Goal: Transaction & Acquisition: Purchase product/service

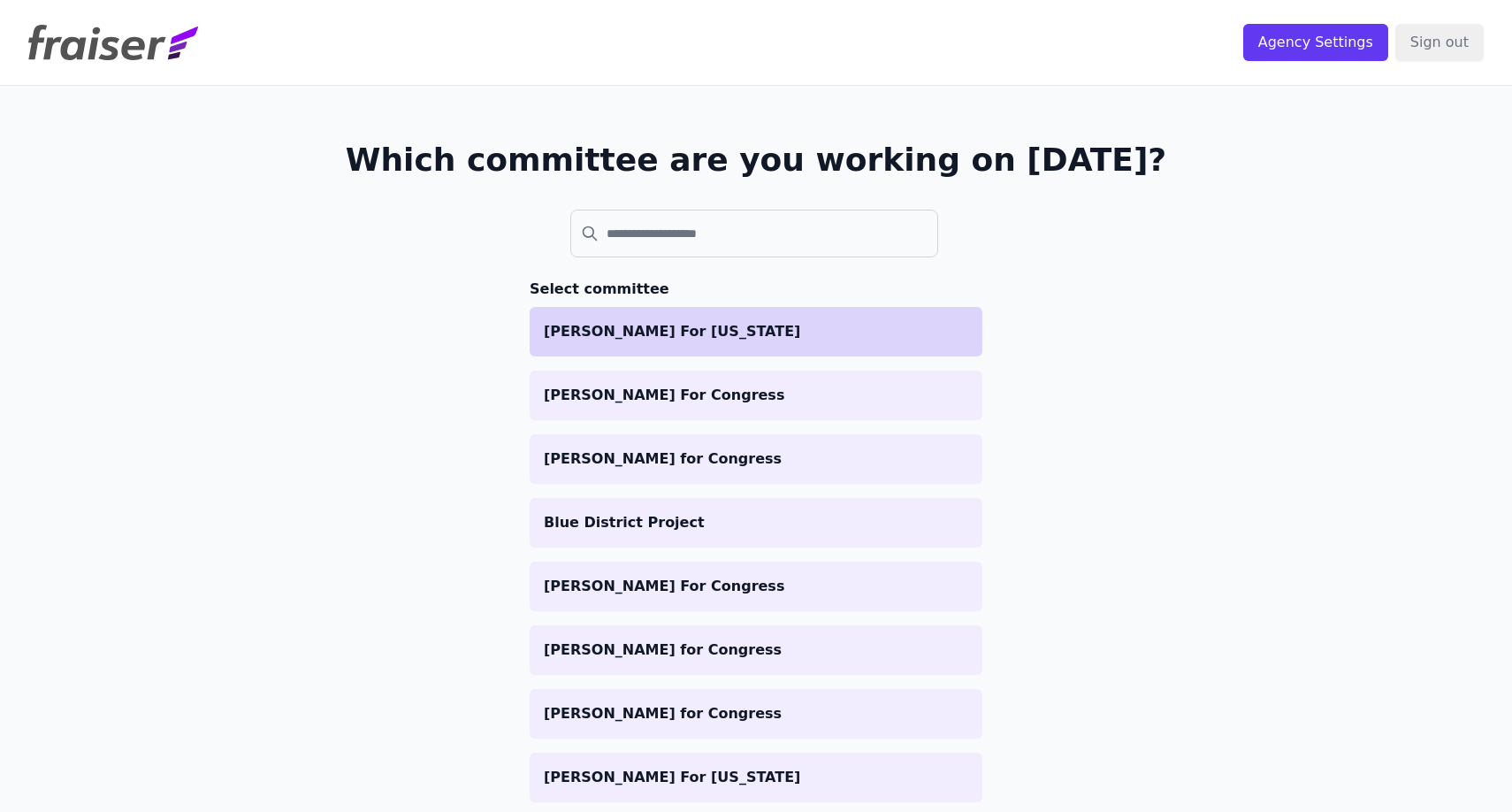
click at [703, 325] on p "[PERSON_NAME] For [US_STATE]" at bounding box center [756, 331] width 425 height 22
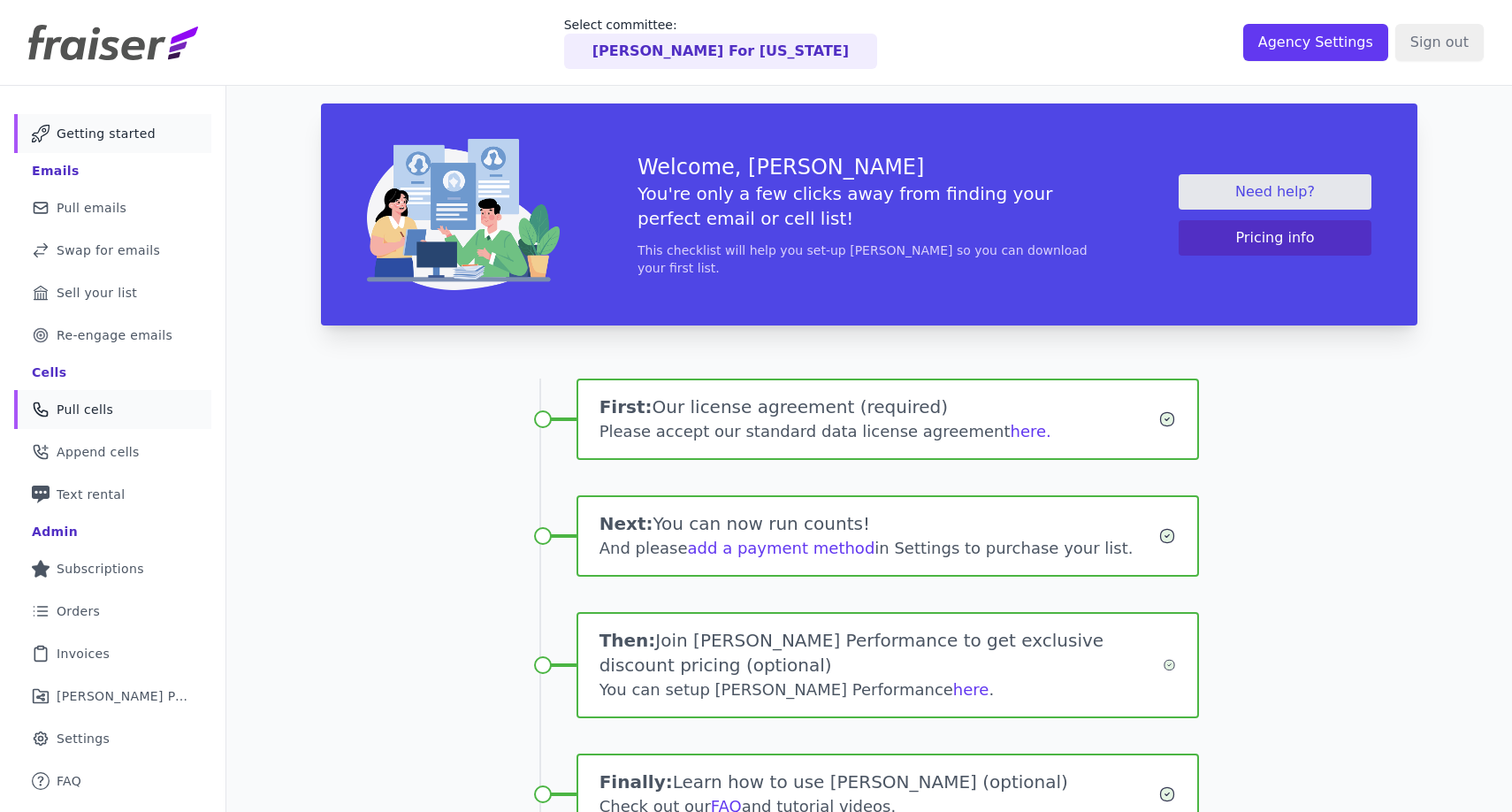
click at [72, 406] on span "Pull cells" at bounding box center [85, 410] width 57 height 18
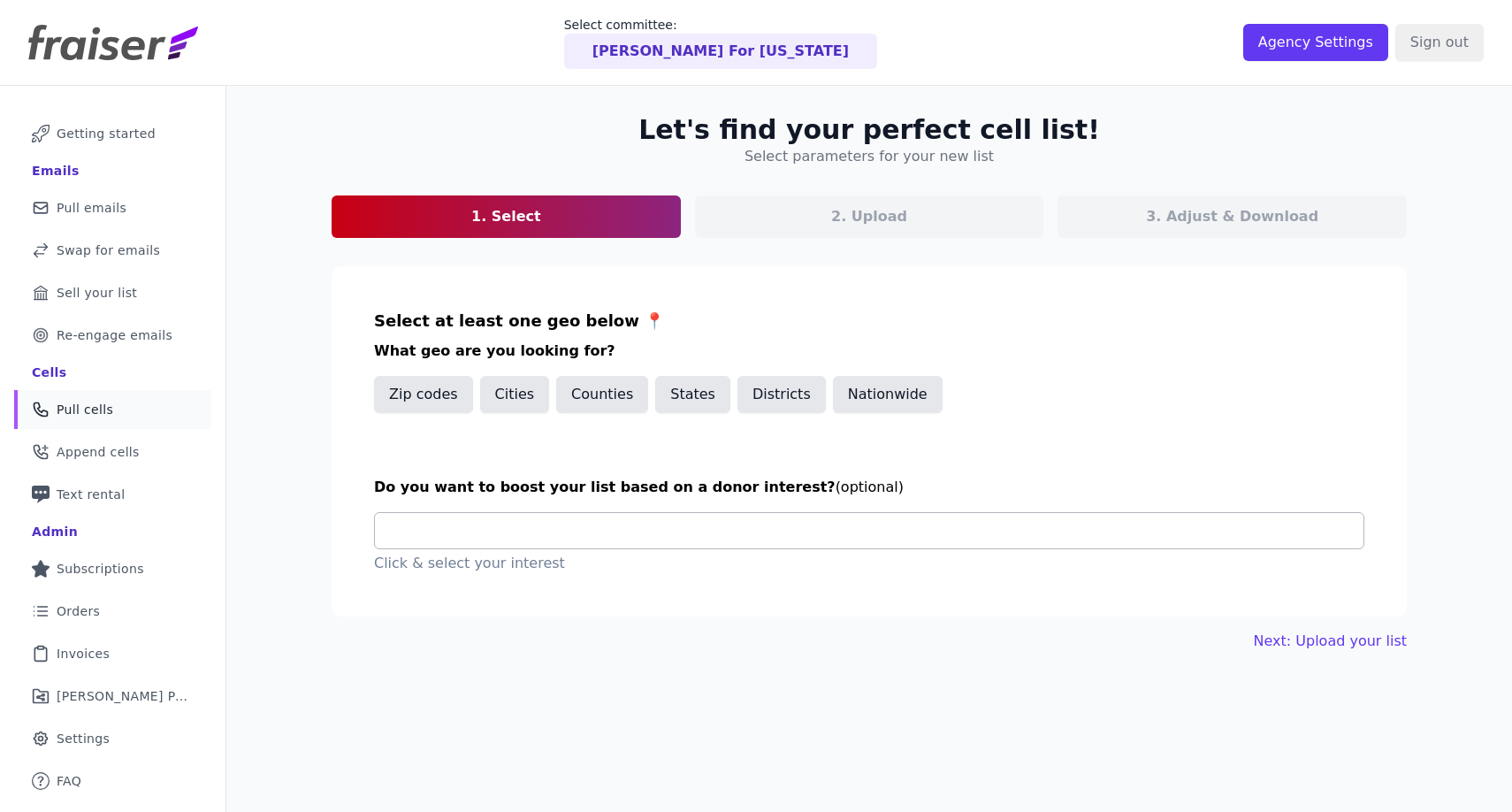
click at [636, 532] on input "text" at bounding box center [876, 530] width 975 height 35
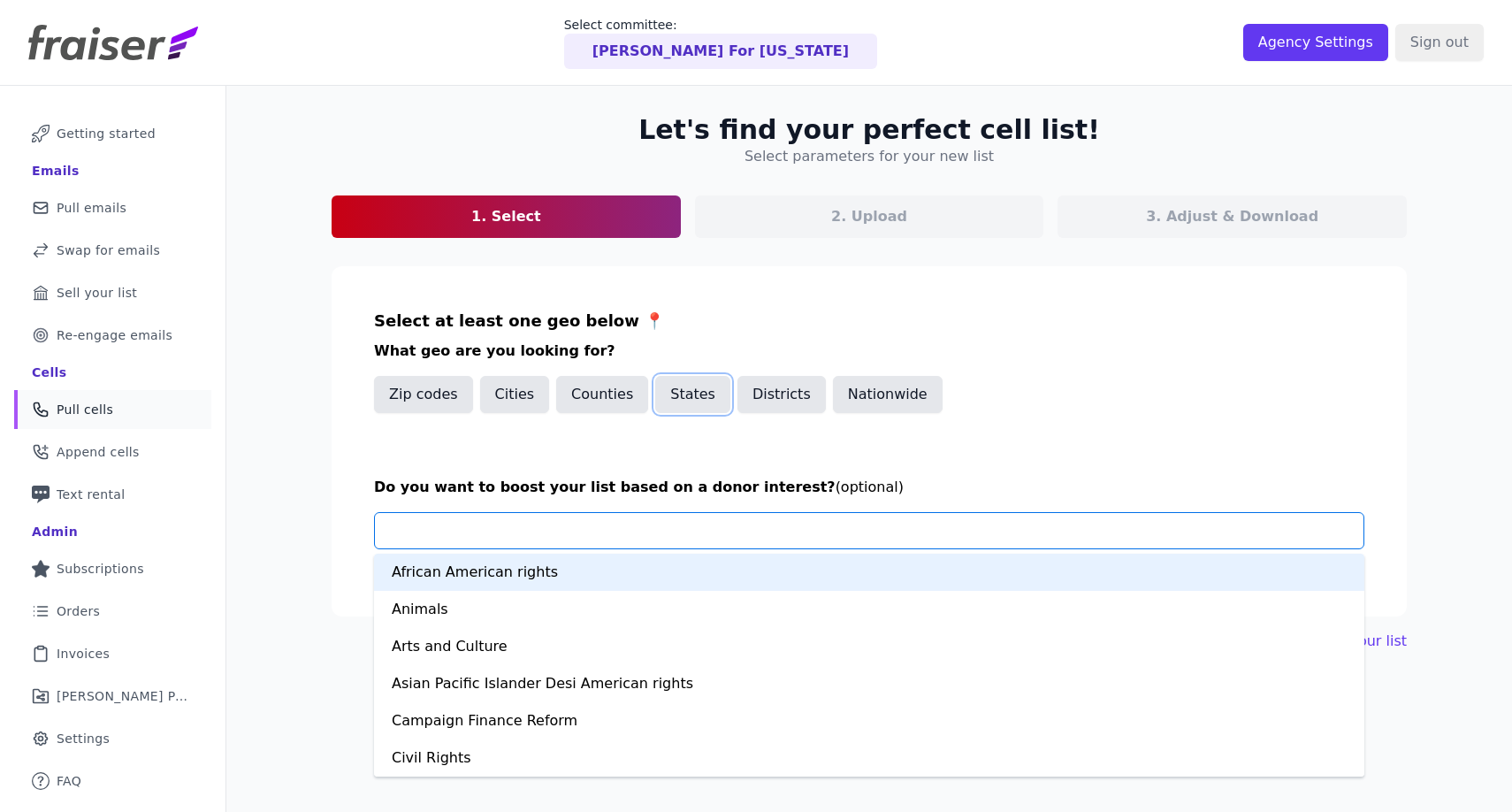
click at [671, 396] on button "States" at bounding box center [693, 394] width 75 height 37
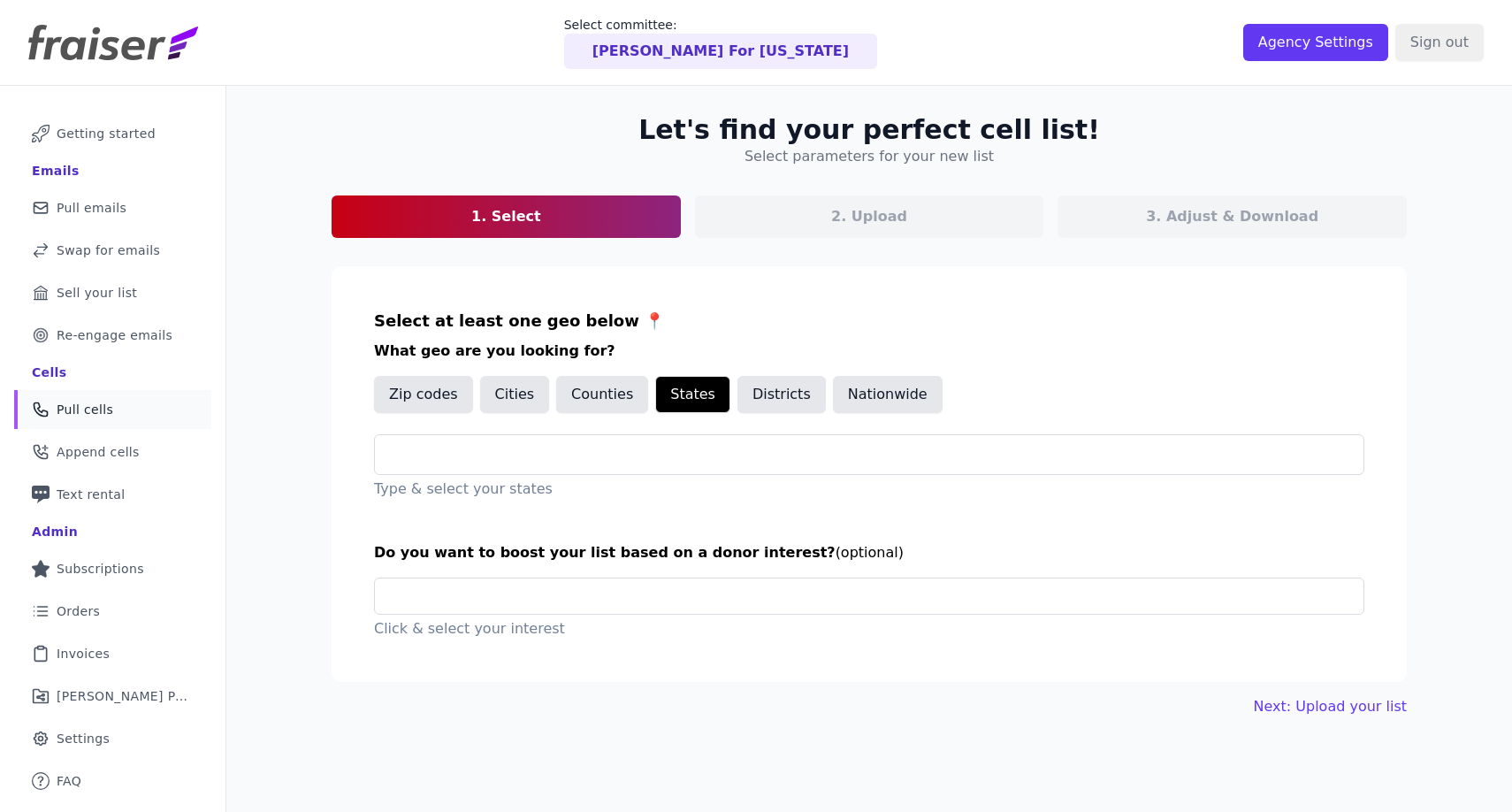
click at [566, 481] on p "Type & select your states" at bounding box center [869, 490] width 991 height 22
click at [599, 453] on input "text" at bounding box center [876, 455] width 975 height 22
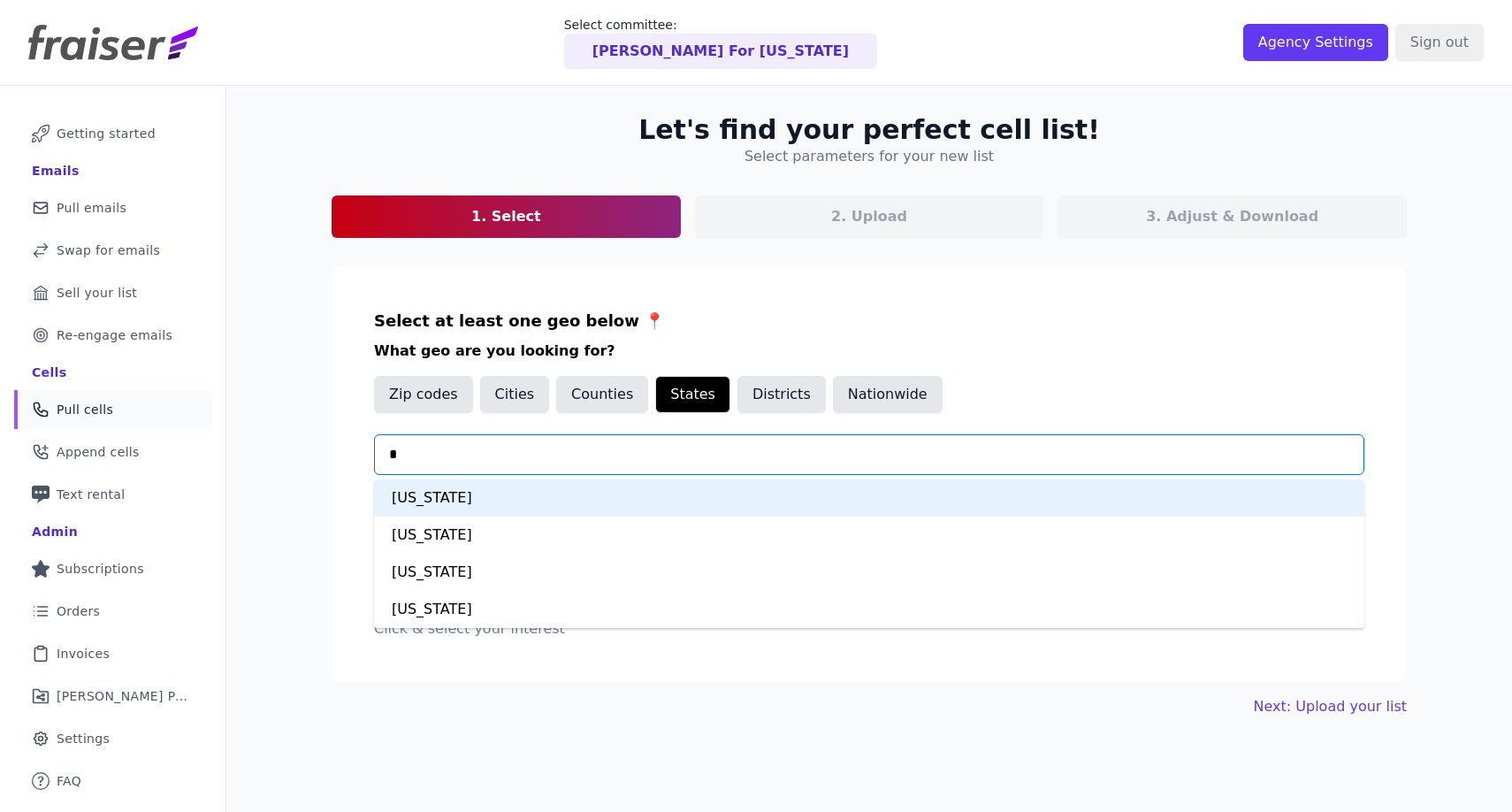
type input "**"
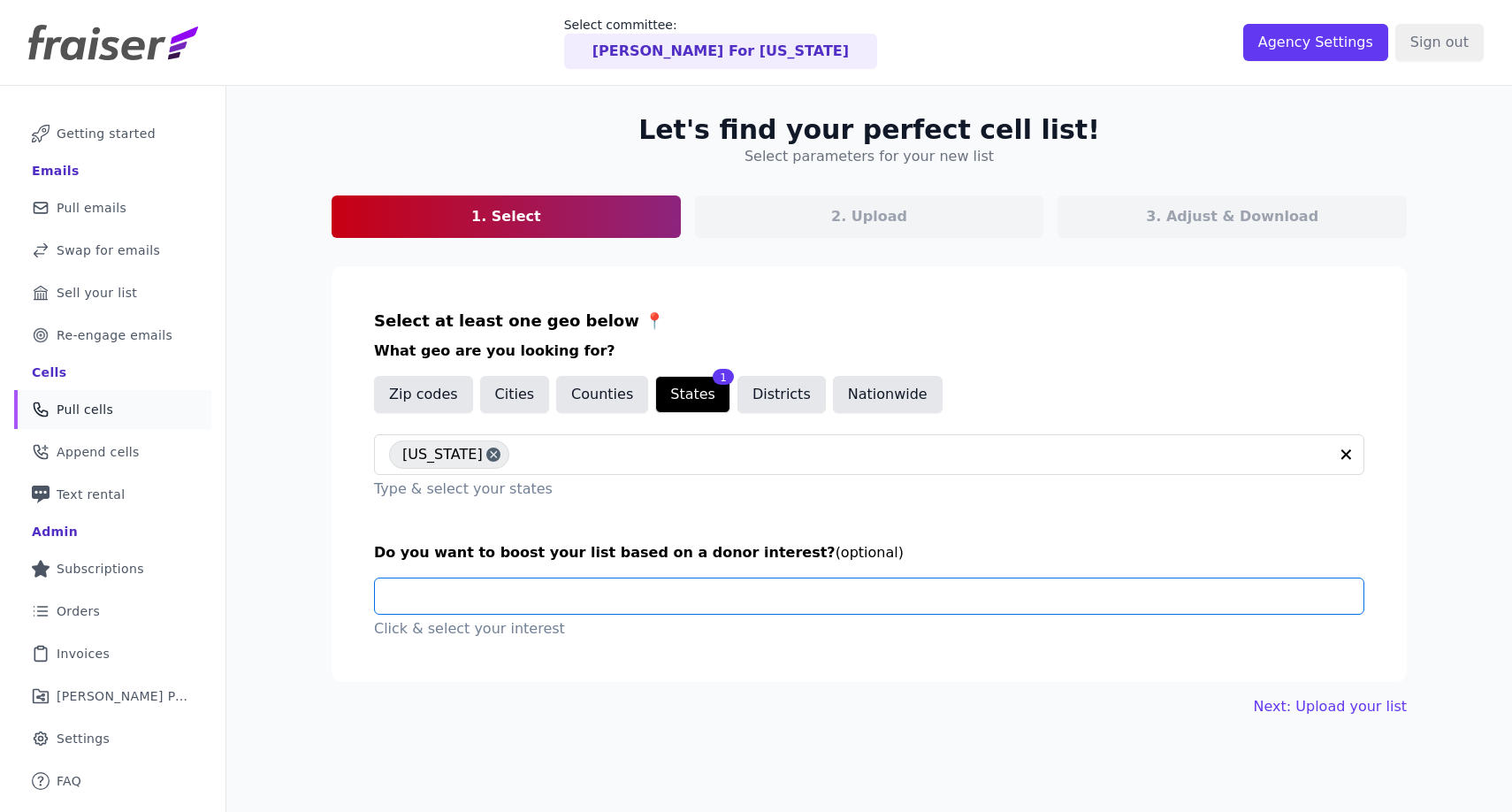
click at [552, 599] on input "text" at bounding box center [876, 595] width 975 height 35
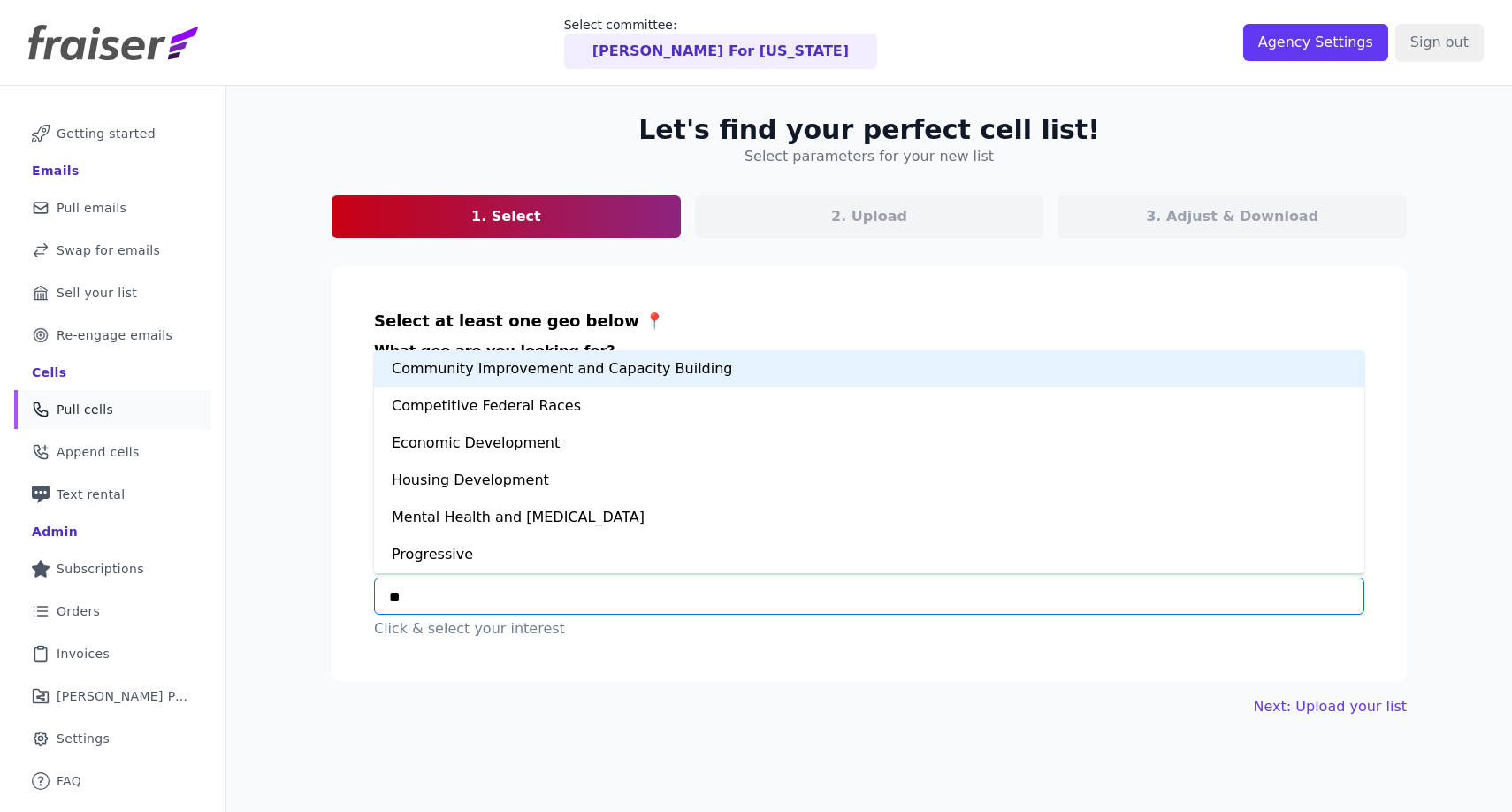
type input "***"
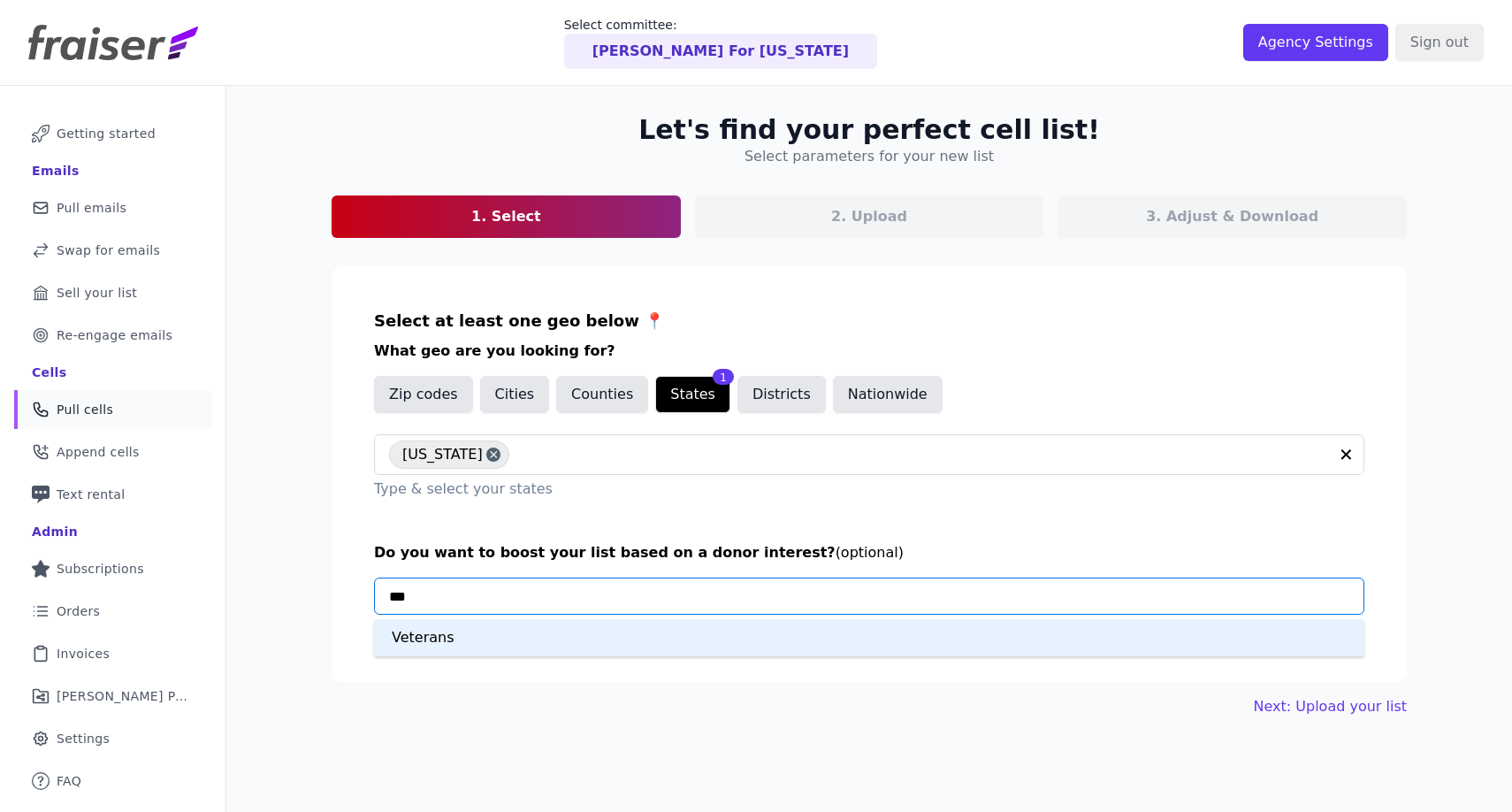
click at [512, 622] on div "Veterans" at bounding box center [869, 637] width 991 height 37
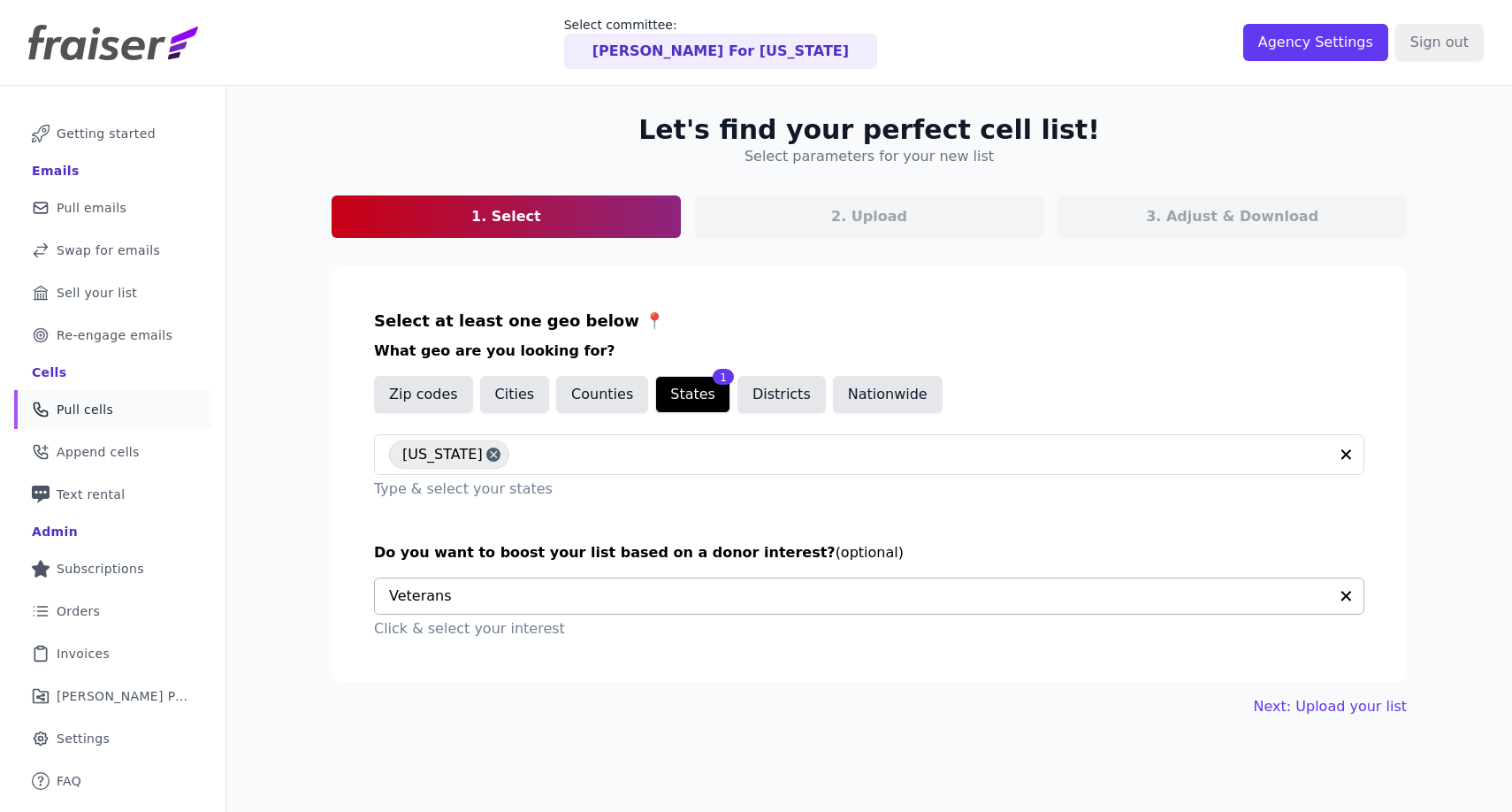
click at [684, 675] on section "Select at least one geo below 📍 What geo are you looking for? Zip codes Cities …" at bounding box center [869, 474] width 1076 height 415
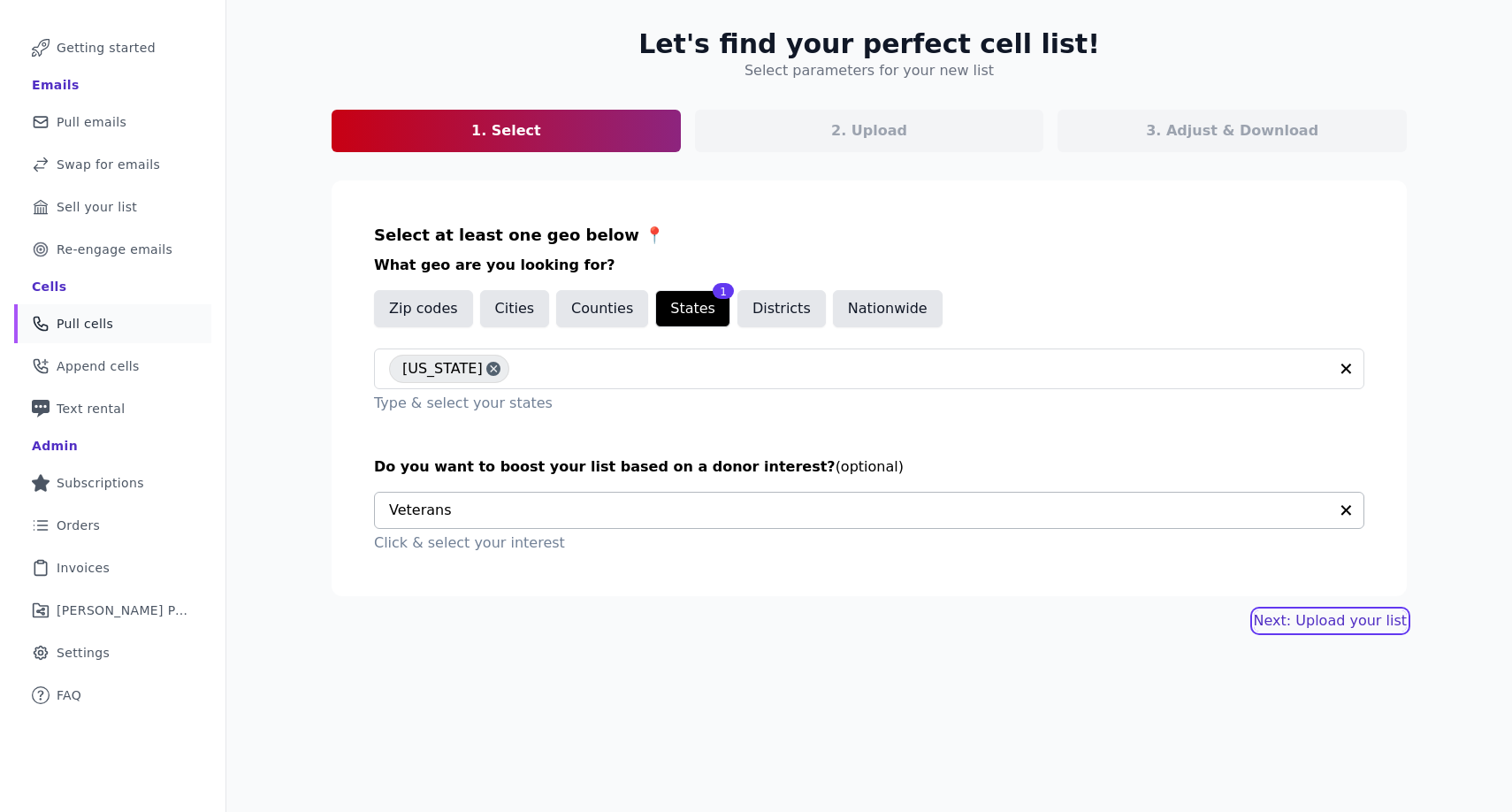
click at [1303, 622] on link "Next: Upload your list" at bounding box center [1330, 621] width 153 height 22
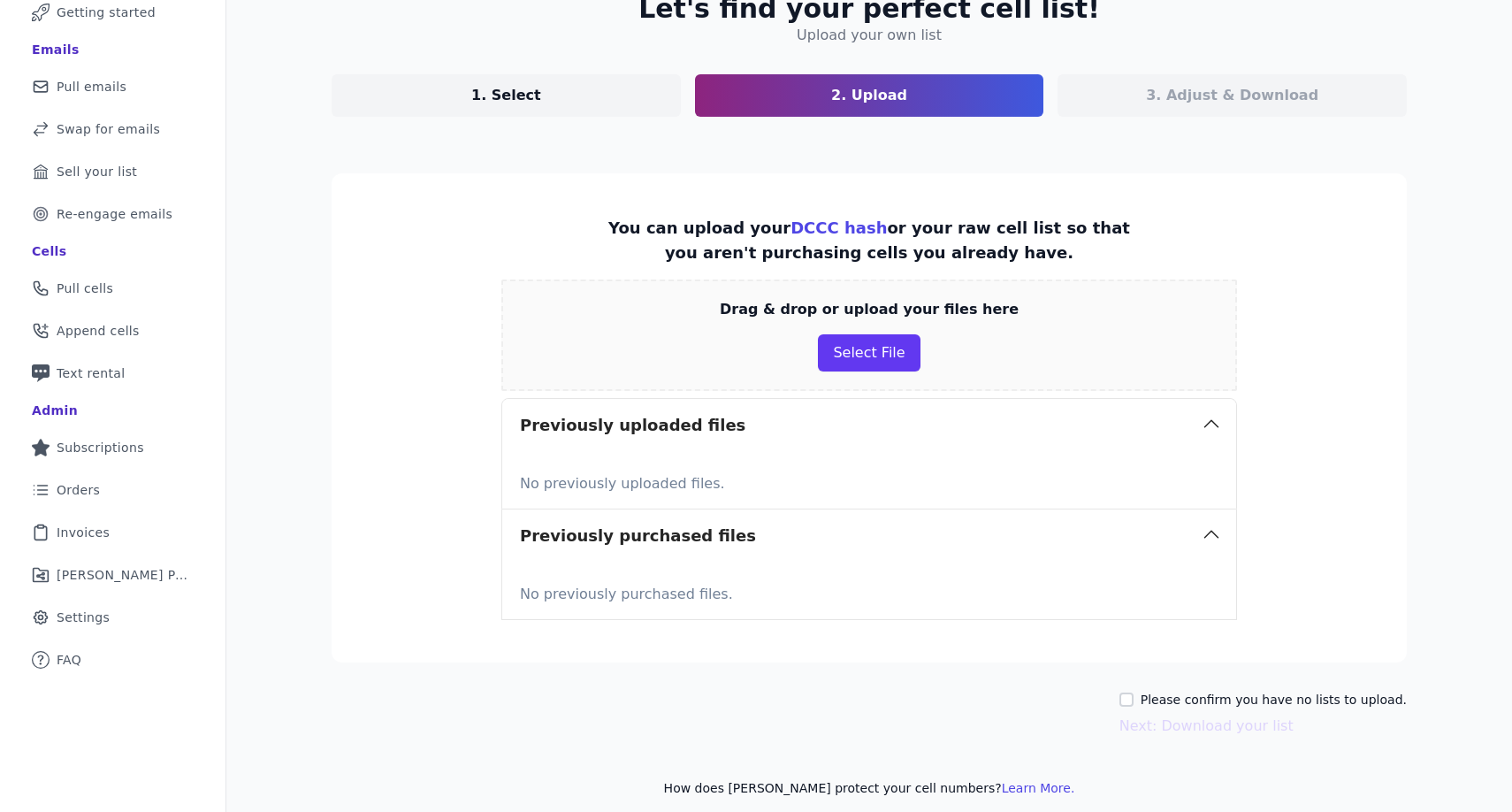
scroll to position [135, 0]
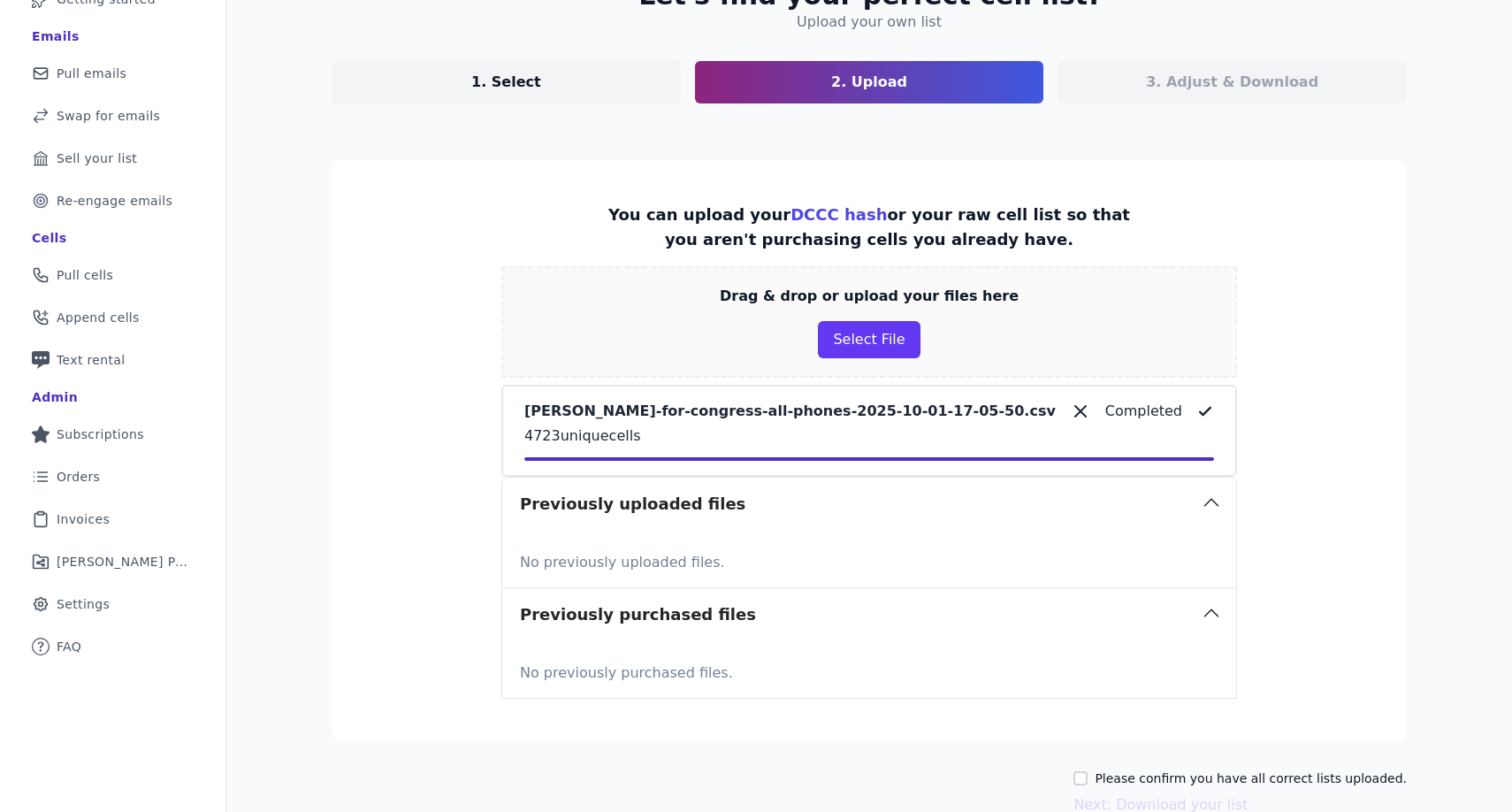
click at [1225, 777] on label "Please confirm you have all correct lists uploaded." at bounding box center [1251, 779] width 313 height 18
click at [1087, 777] on input "Please confirm you have all correct lists uploaded." at bounding box center [1081, 779] width 14 height 14
checkbox input "true"
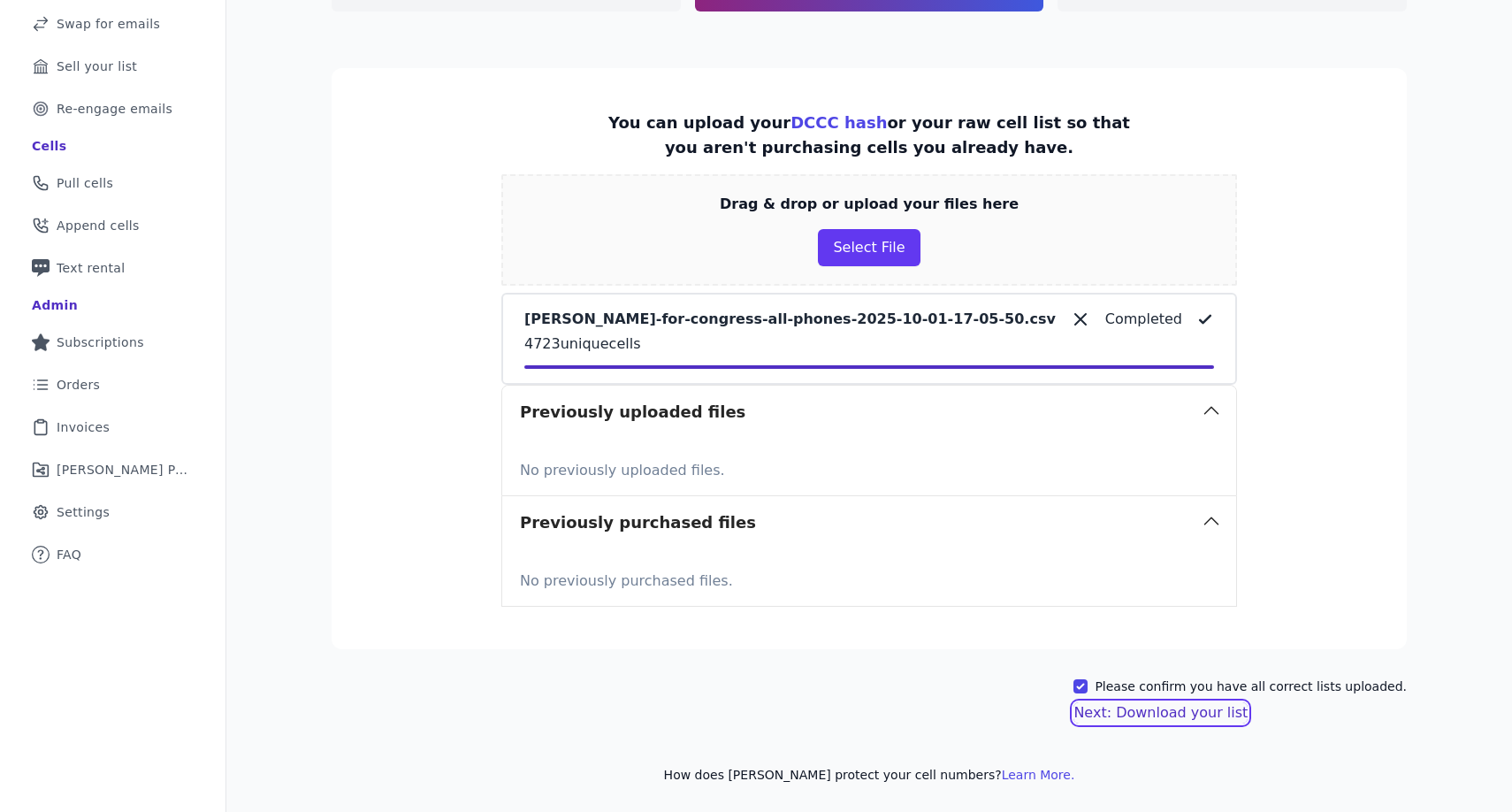
click at [1200, 714] on button "Next: Download your list" at bounding box center [1161, 713] width 174 height 22
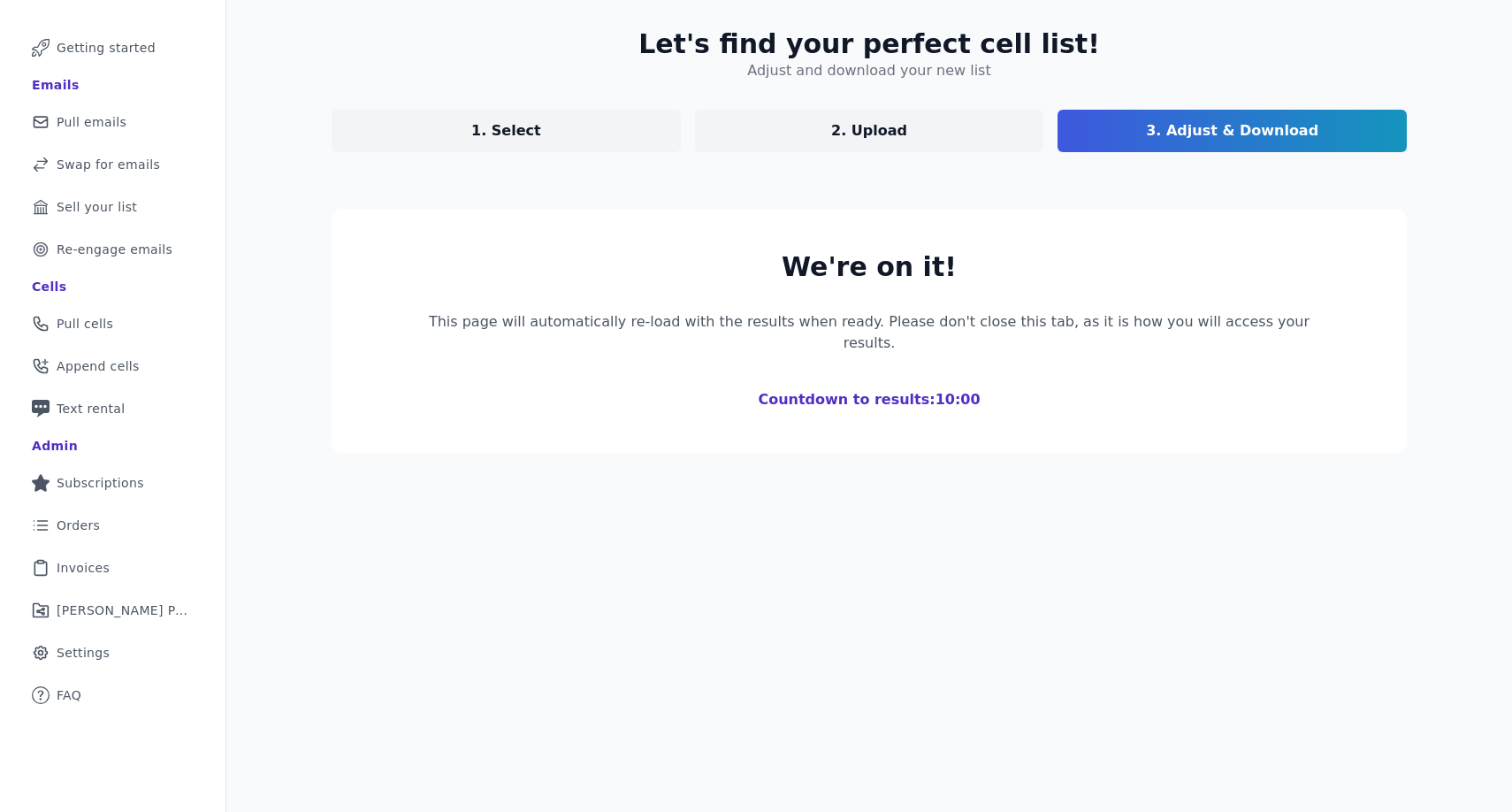
scroll to position [86, 0]
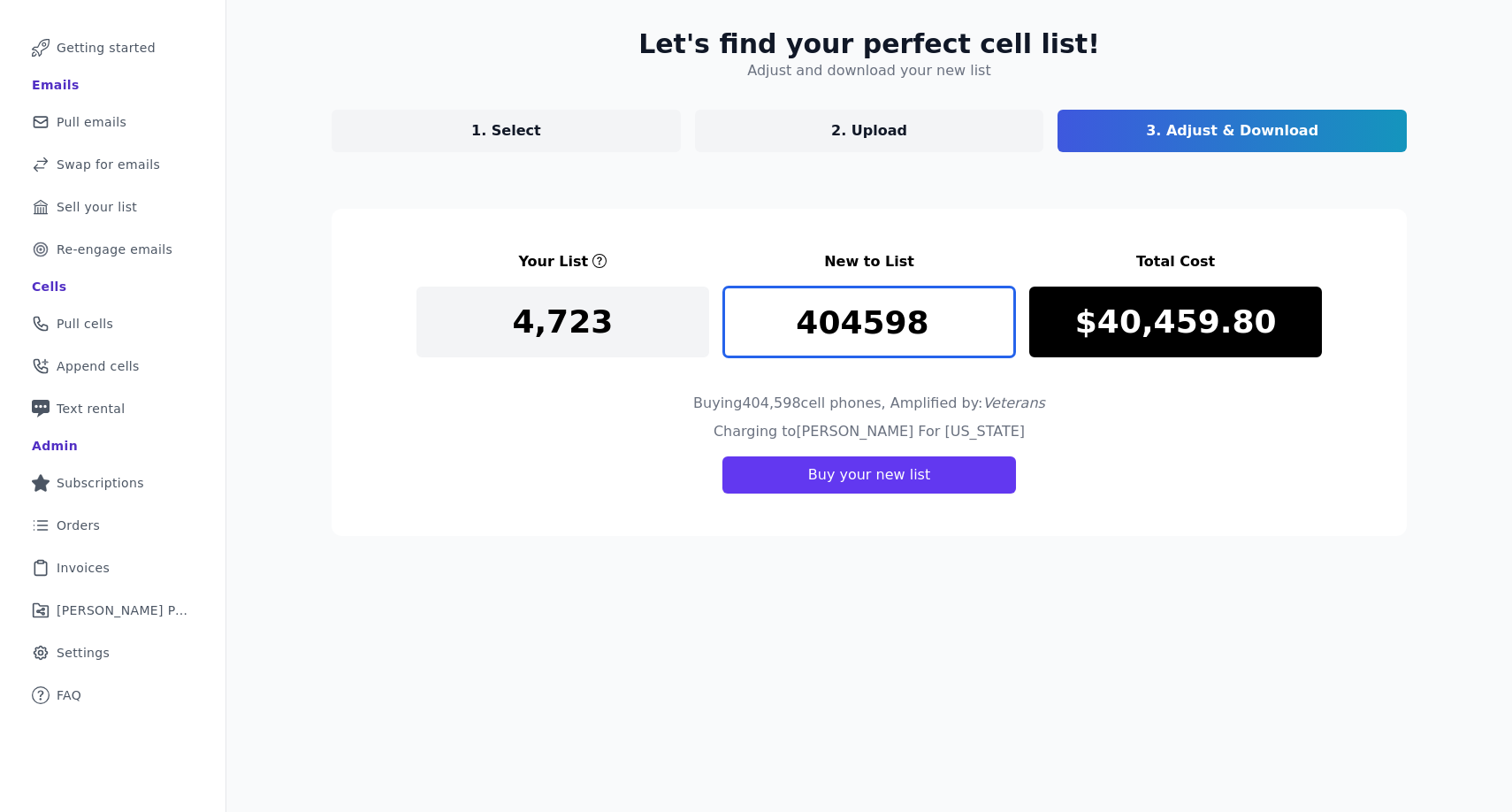
click at [873, 310] on input "404598" at bounding box center [870, 322] width 293 height 70
type input "20000"
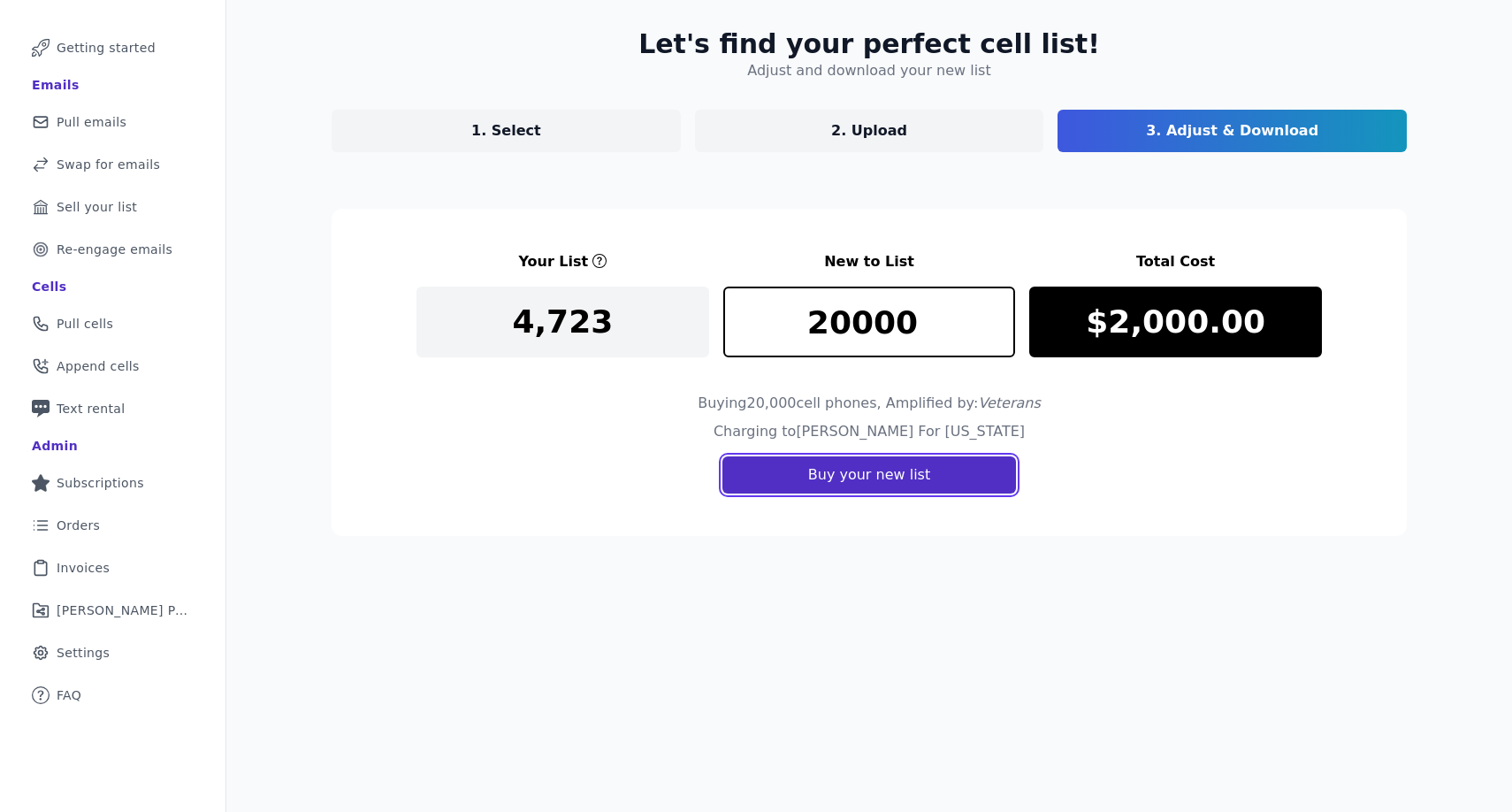
click at [960, 481] on button "Buy your new list" at bounding box center [869, 474] width 294 height 37
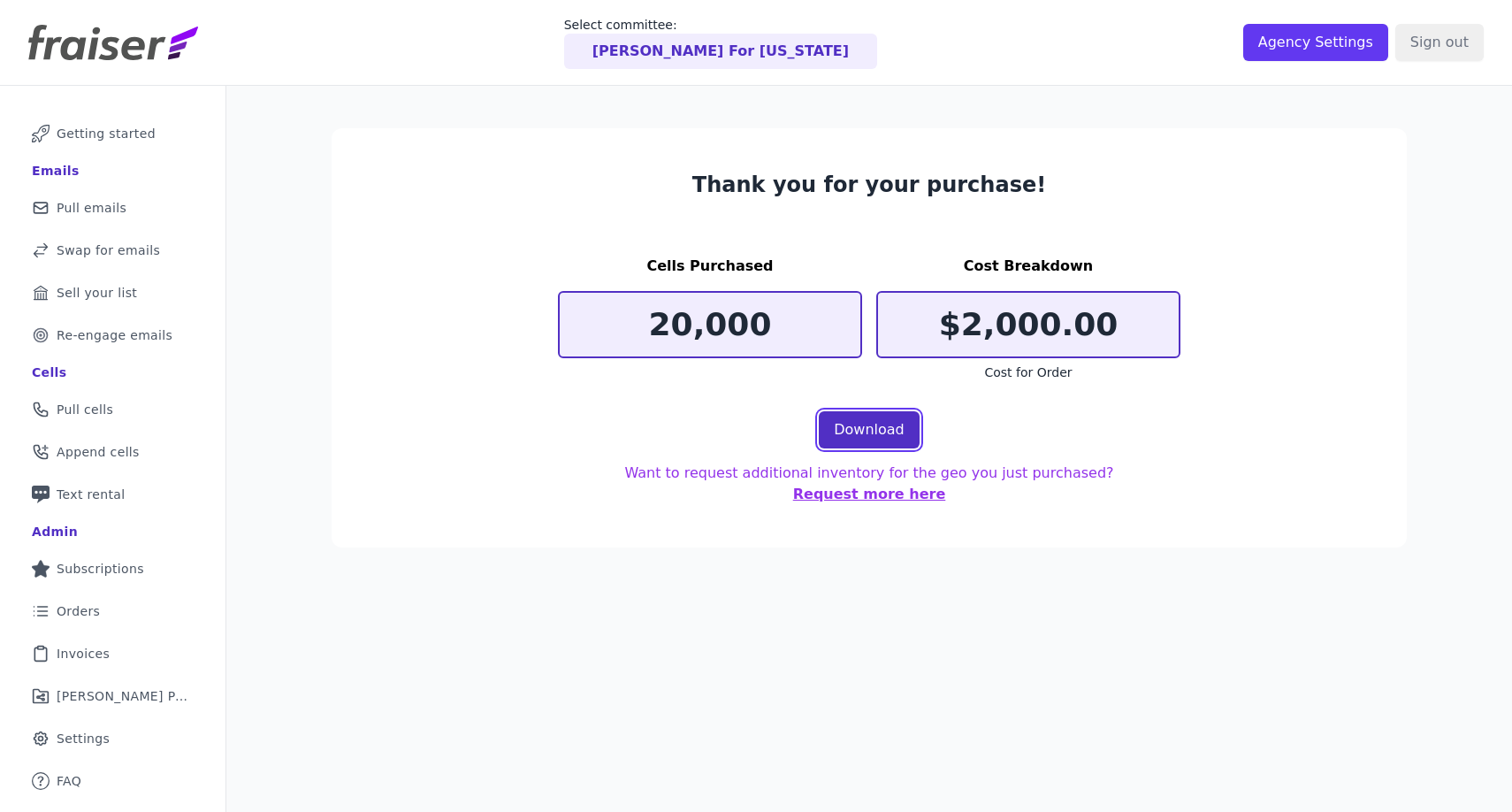
click at [905, 435] on link "Download" at bounding box center [870, 429] width 101 height 37
click at [1297, 697] on div "Thank you for your purchase! Cells Purchased 20,000 Cost Breakdown $2,000.00 Co…" at bounding box center [870, 491] width 1286 height 812
